Goal: Task Accomplishment & Management: Use online tool/utility

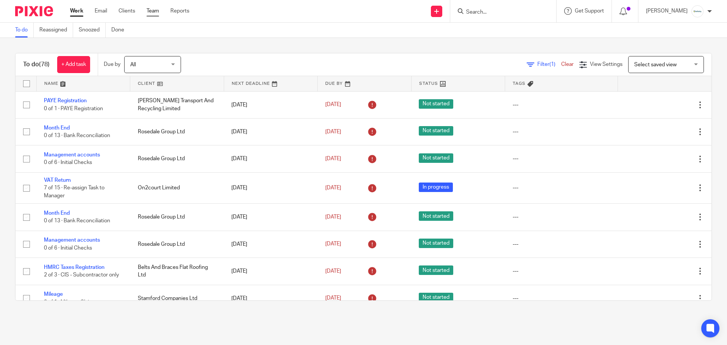
click at [149, 12] on link "Team" at bounding box center [153, 11] width 12 height 8
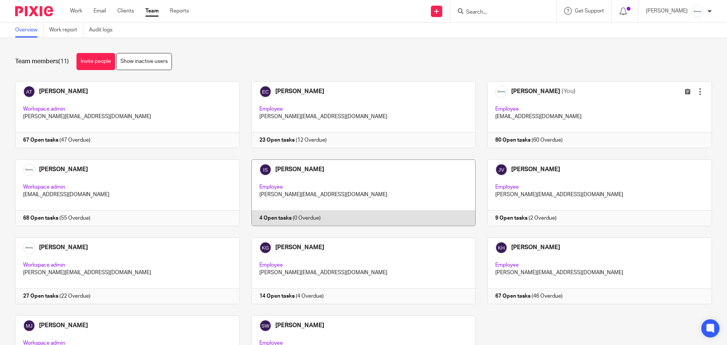
click at [345, 186] on link at bounding box center [358, 192] width 236 height 67
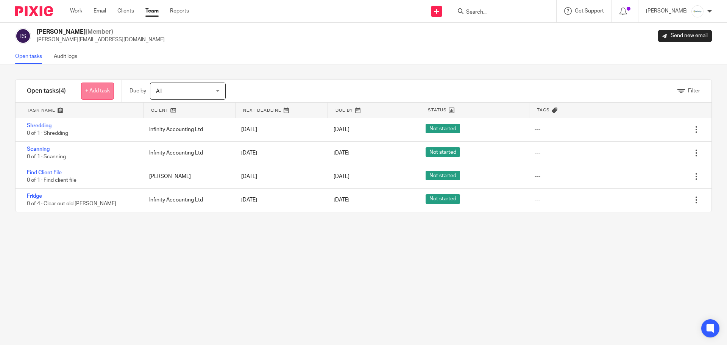
click at [94, 90] on link "+ Add task" at bounding box center [97, 91] width 33 height 17
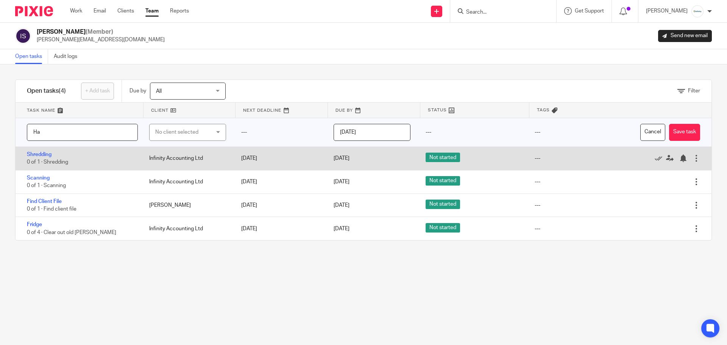
type input "H"
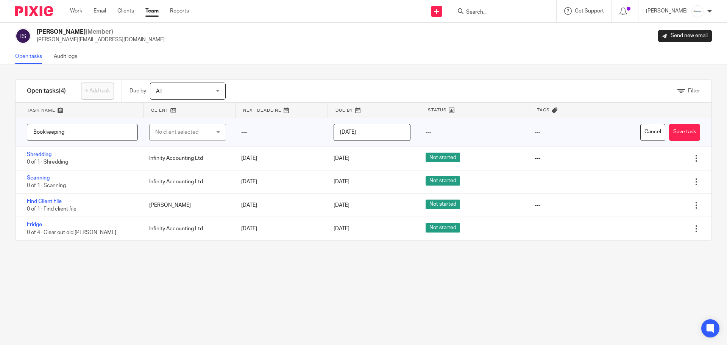
type input "Bookkeeping"
click at [174, 131] on div "No client selected" at bounding box center [183, 132] width 56 height 16
type input "Haw"
click at [192, 225] on span "The Haw Bridge Inn Limited" at bounding box center [184, 223] width 64 height 5
click at [675, 132] on button "Save task" at bounding box center [684, 132] width 31 height 17
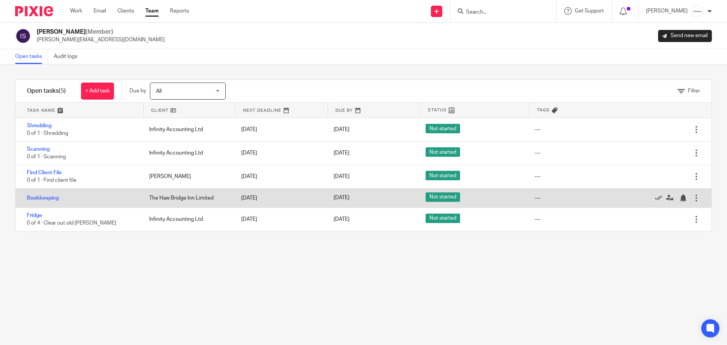
click at [39, 193] on div "Bookkeeping" at bounding box center [79, 197] width 126 height 15
click at [37, 198] on link "Bookkeeping" at bounding box center [43, 197] width 32 height 5
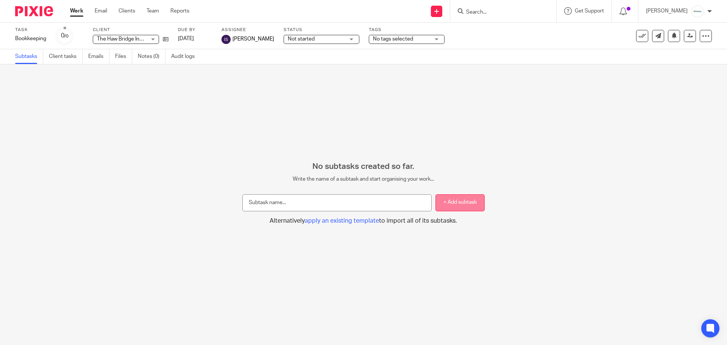
click at [465, 201] on button "+ Add subtask" at bounding box center [459, 202] width 49 height 17
click at [444, 204] on button "+ Add subtask" at bounding box center [459, 202] width 49 height 17
click at [294, 199] on input "text" at bounding box center [336, 202] width 189 height 17
type input "Scan in Documents"
click at [455, 195] on button "+ Add subtask" at bounding box center [459, 202] width 49 height 17
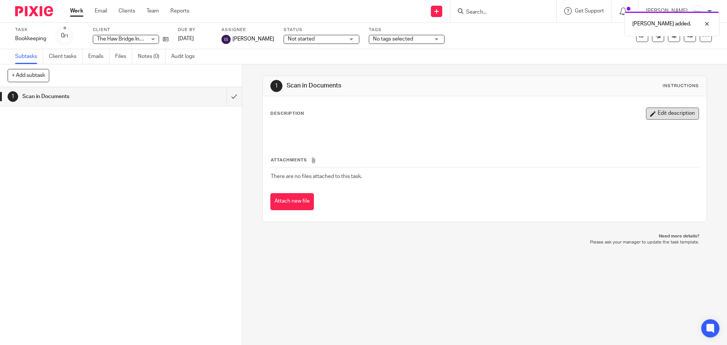
click at [650, 115] on button "Edit description" at bounding box center [672, 114] width 53 height 12
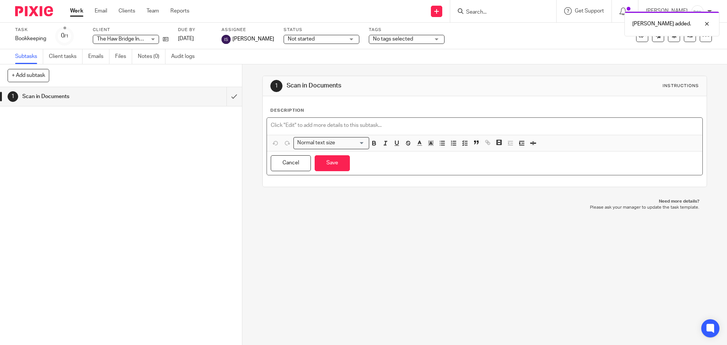
click at [331, 123] on p at bounding box center [484, 126] width 427 height 8
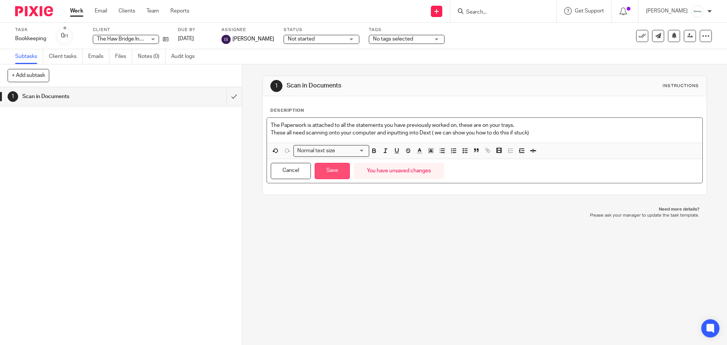
click at [328, 171] on button "Save" at bounding box center [332, 171] width 35 height 16
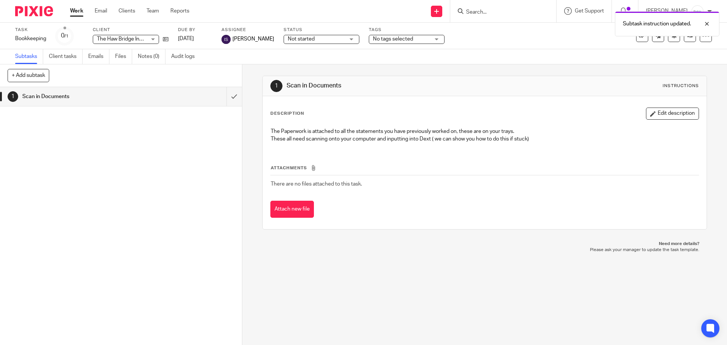
click at [24, 78] on button "+ Add subtask" at bounding box center [29, 75] width 42 height 13
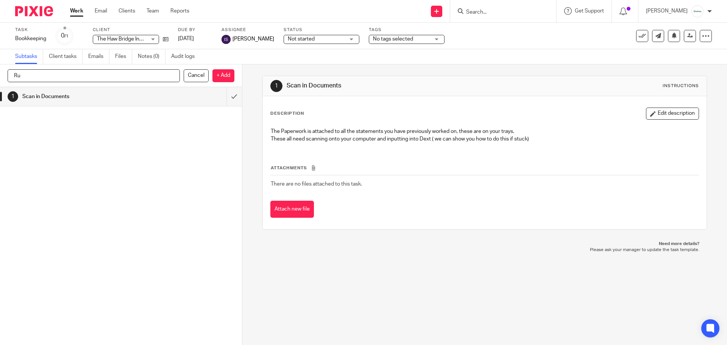
type input "R"
type input "Process Dext"
click at [222, 76] on p "+ Add" at bounding box center [223, 75] width 22 height 13
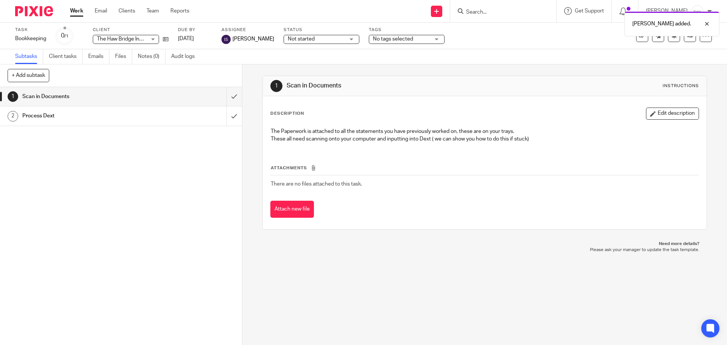
click at [62, 113] on h1 "Process Dext" at bounding box center [87, 115] width 131 height 11
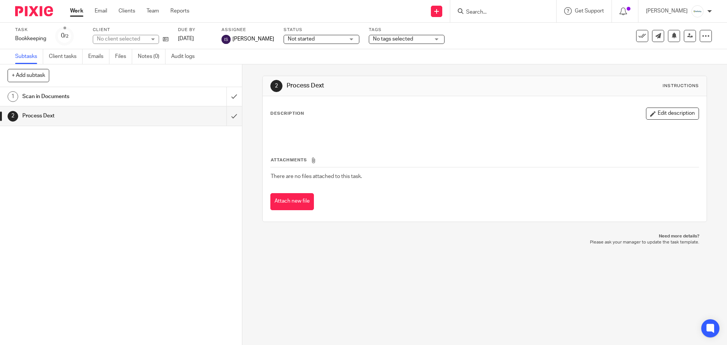
drag, startPoint x: 0, startPoint y: 0, endPoint x: 676, endPoint y: 113, distance: 685.6
click at [676, 113] on button "Edit description" at bounding box center [672, 114] width 53 height 12
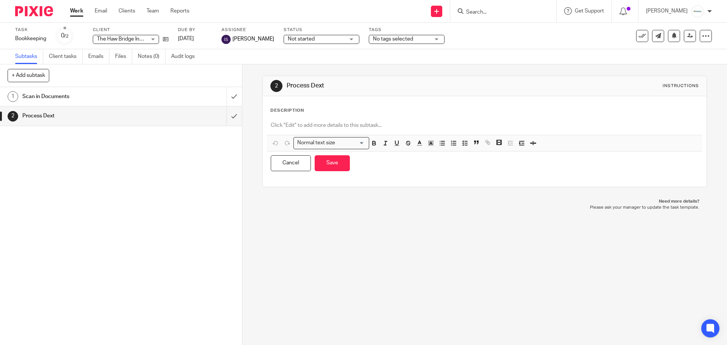
click at [360, 126] on p at bounding box center [484, 126] width 427 height 8
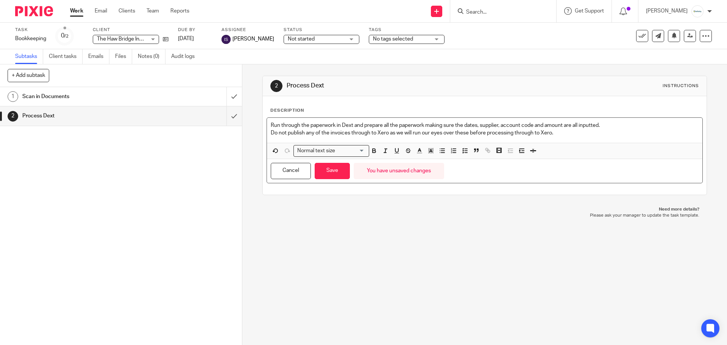
click at [608, 126] on p "Run through the paperwork in Dext and prepare all the paperwork making sure the…" at bounding box center [484, 126] width 427 height 8
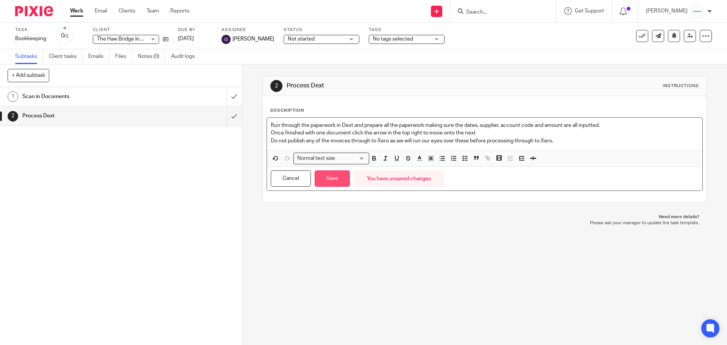
click at [335, 178] on button "Save" at bounding box center [332, 178] width 35 height 16
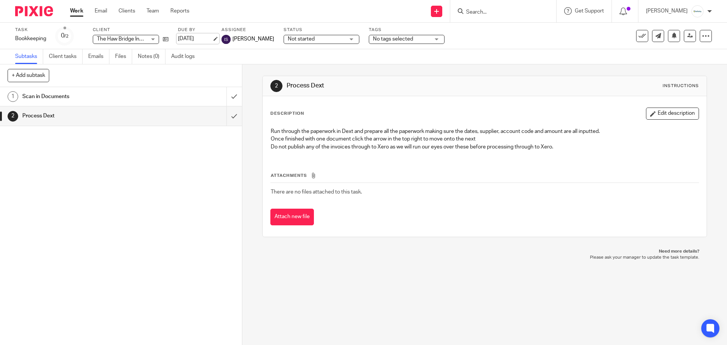
click at [207, 37] on link "[DATE]" at bounding box center [195, 39] width 34 height 8
click at [77, 8] on link "Work" at bounding box center [76, 11] width 13 height 8
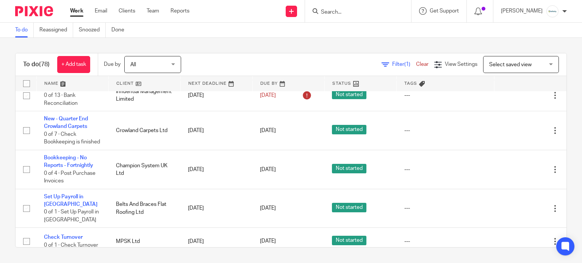
scroll to position [404, 0]
